Goal: Browse casually: Explore the website without a specific task or goal

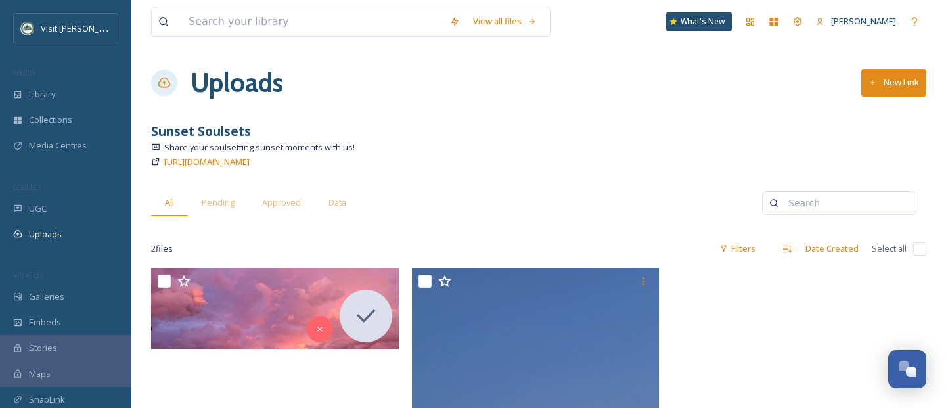
scroll to position [7, 0]
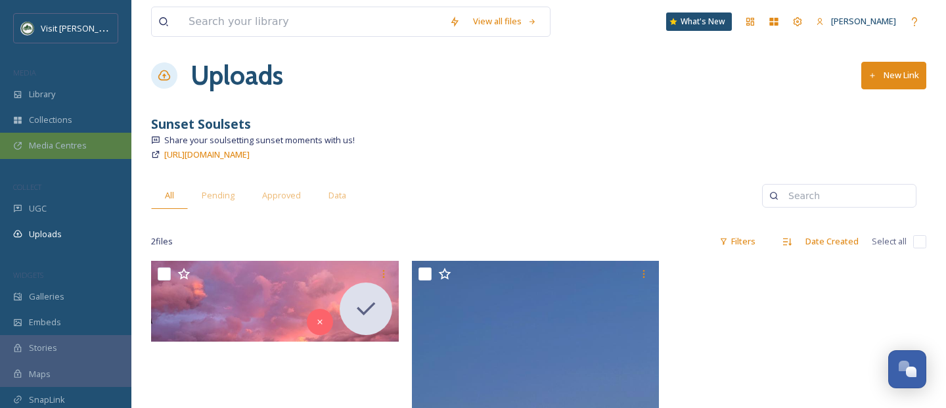
click at [56, 141] on span "Media Centres" at bounding box center [58, 145] width 58 height 12
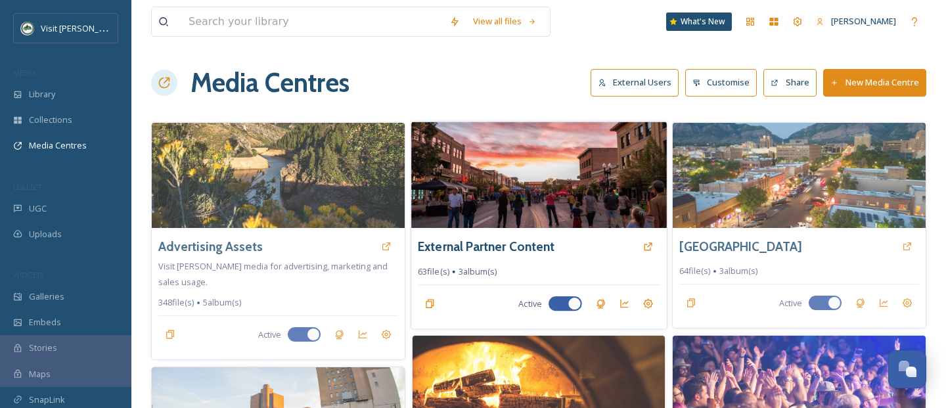
click at [498, 213] on img at bounding box center [538, 174] width 255 height 106
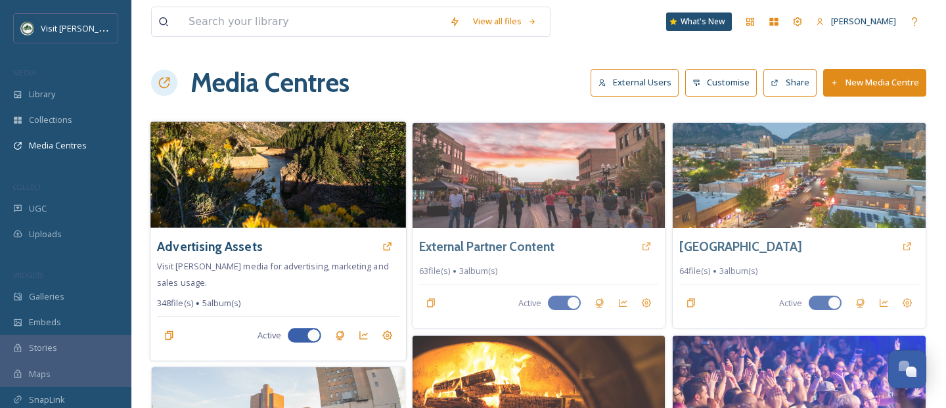
click at [232, 183] on img at bounding box center [277, 174] width 255 height 106
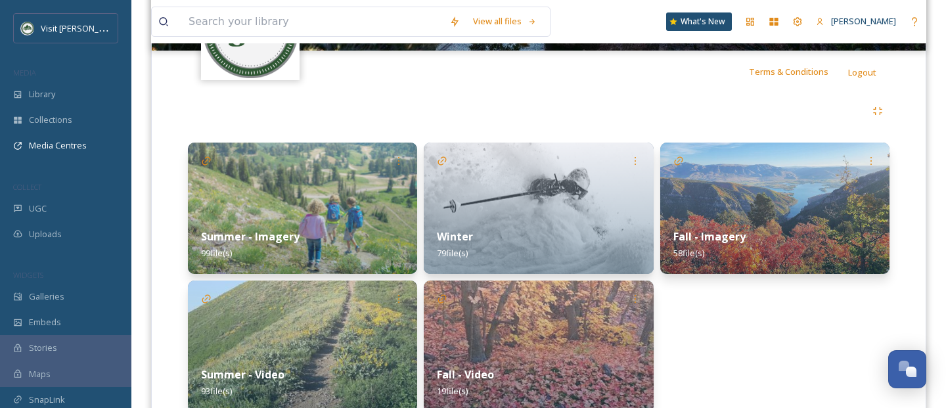
scroll to position [290, 0]
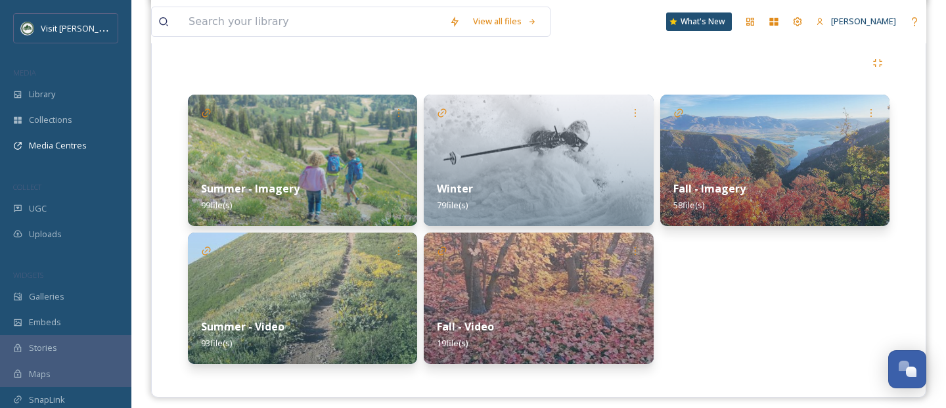
click at [735, 160] on img at bounding box center [774, 160] width 229 height 131
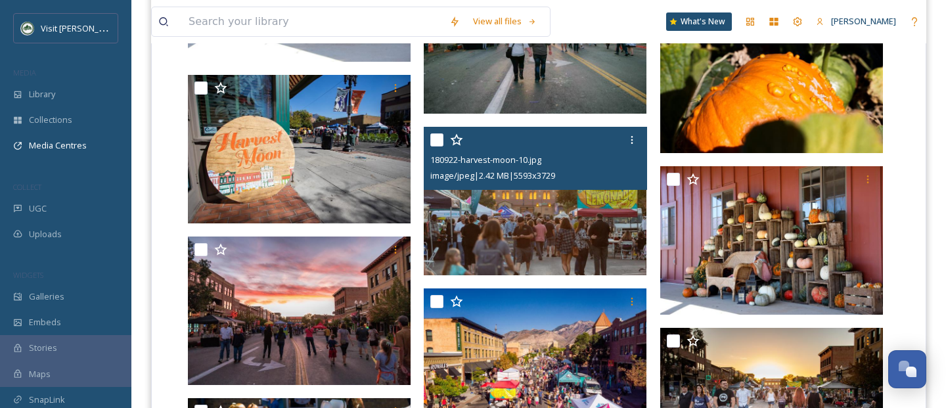
scroll to position [2876, 0]
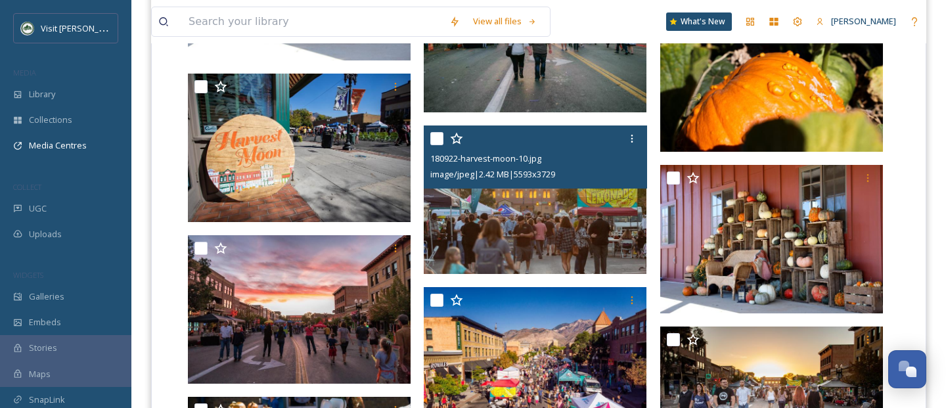
click at [441, 135] on input "checkbox" at bounding box center [436, 138] width 13 height 13
checkbox input "true"
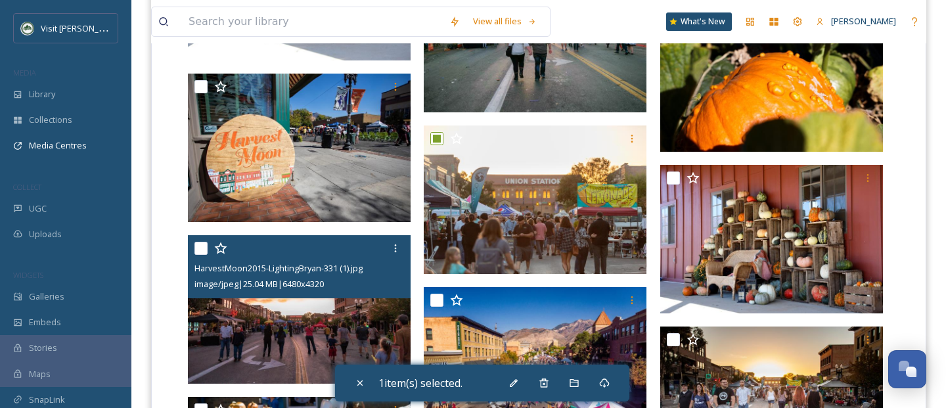
click at [198, 244] on input "checkbox" at bounding box center [200, 248] width 13 height 13
checkbox input "true"
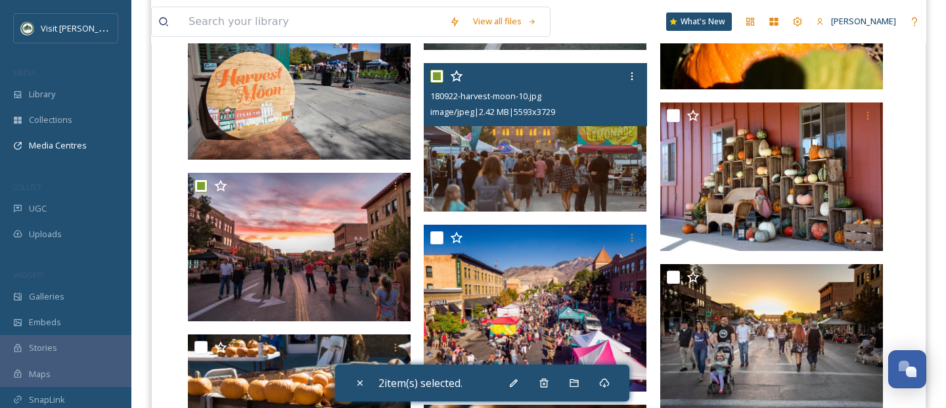
scroll to position [2944, 0]
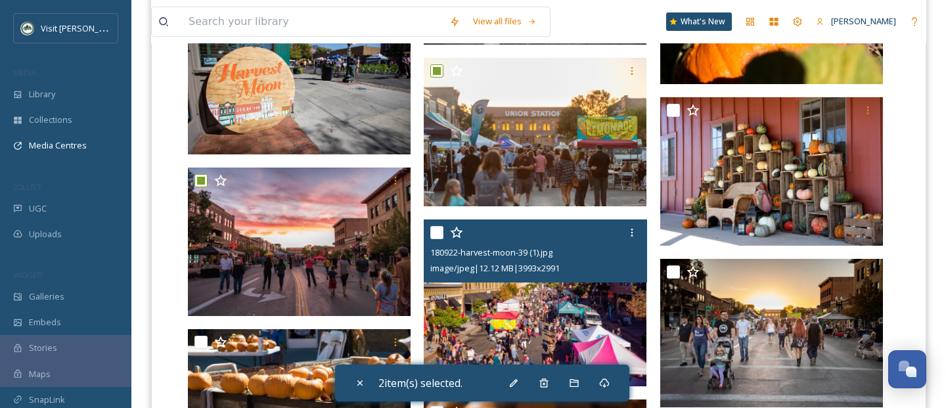
drag, startPoint x: 431, startPoint y: 229, endPoint x: 546, endPoint y: 268, distance: 121.3
click at [431, 229] on input "checkbox" at bounding box center [436, 232] width 13 height 13
checkbox input "true"
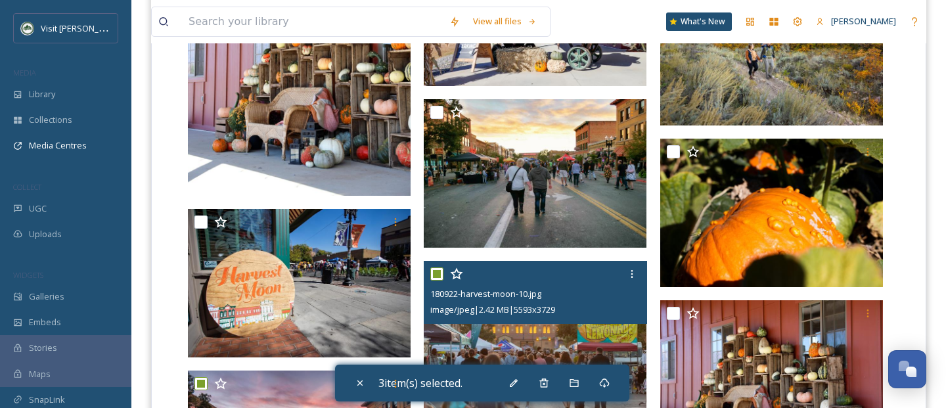
scroll to position [2739, 0]
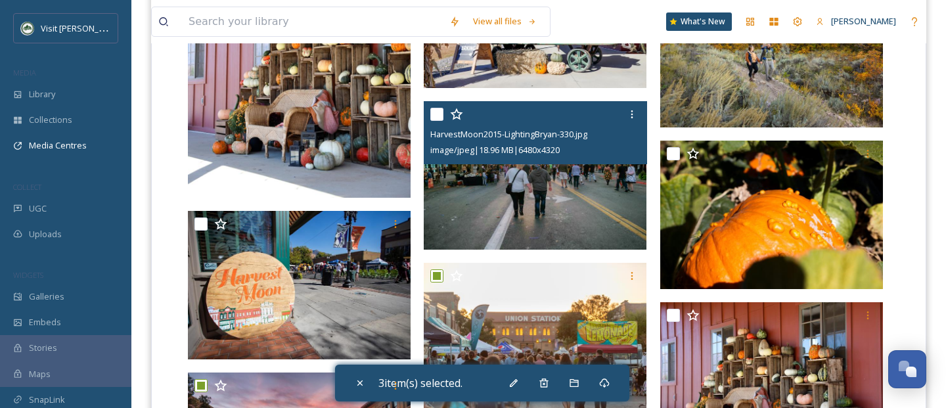
click at [431, 114] on input "checkbox" at bounding box center [436, 114] width 13 height 13
checkbox input "true"
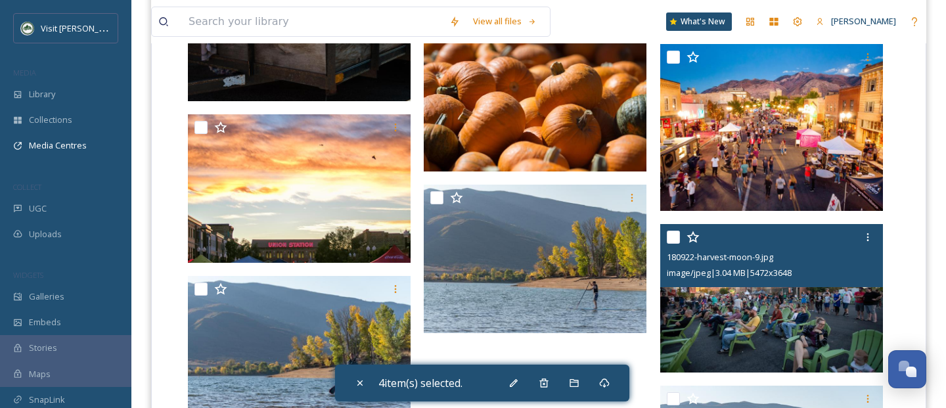
scroll to position [3308, 0]
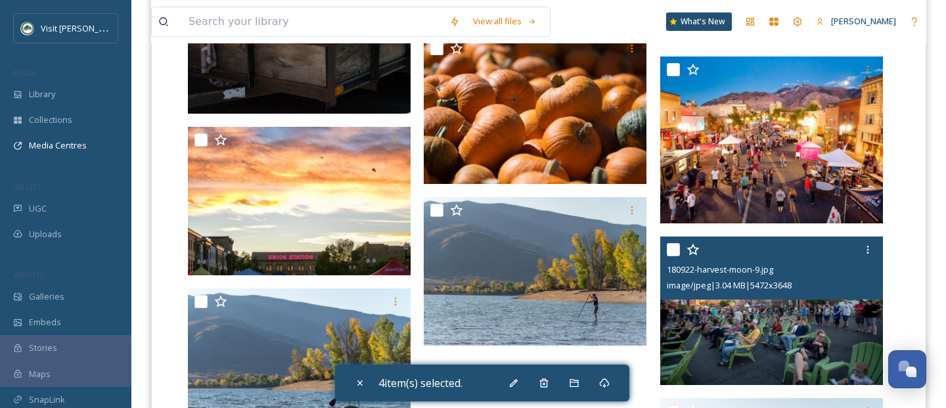
click at [671, 250] on input "checkbox" at bounding box center [673, 249] width 13 height 13
checkbox input "true"
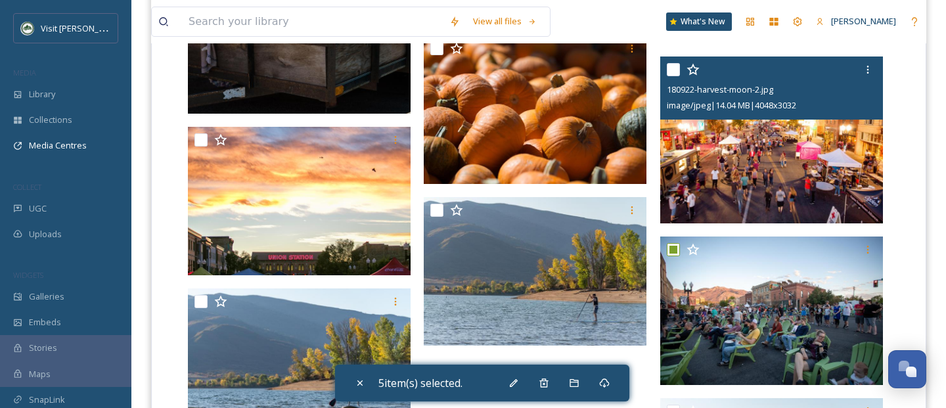
click at [670, 69] on input "checkbox" at bounding box center [673, 69] width 13 height 13
checkbox input "true"
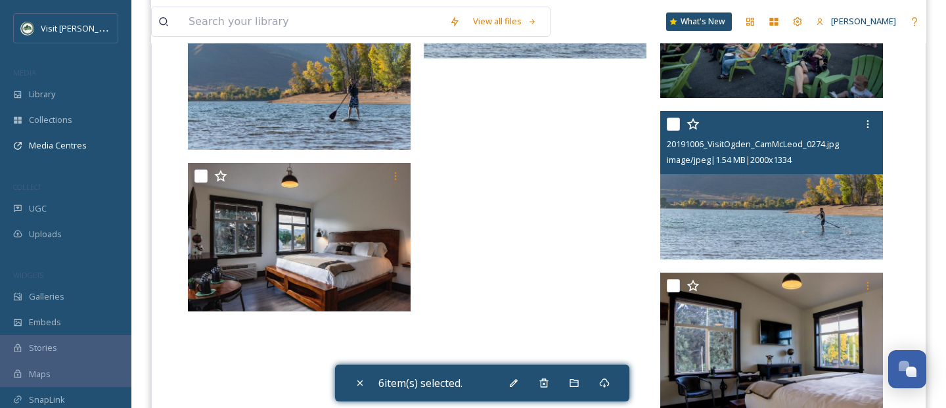
scroll to position [3690, 0]
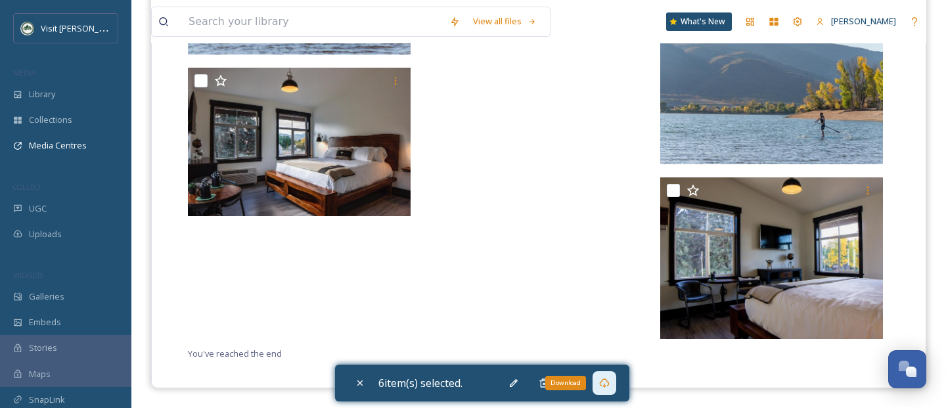
click at [605, 383] on icon at bounding box center [604, 383] width 11 height 11
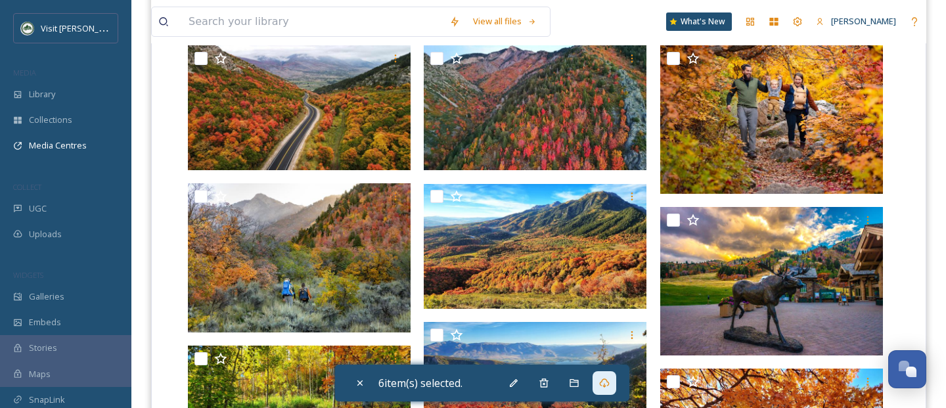
scroll to position [345, 0]
